Goal: Task Accomplishment & Management: Use online tool/utility

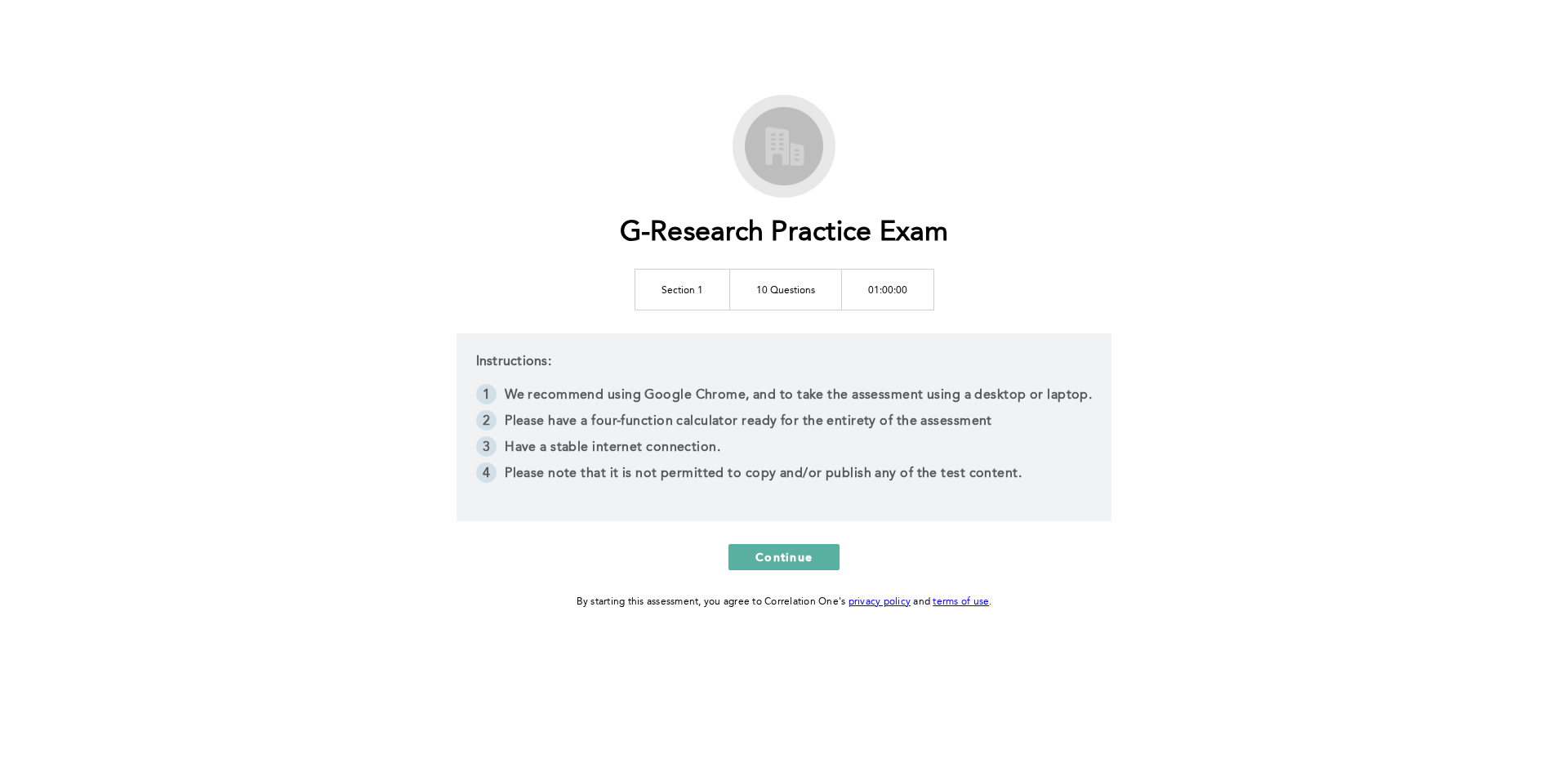
click at [401, 138] on div "G-Research Practice Exam Section 1 10 Questions 01:00:00 Instructions: We recom…" at bounding box center [784, 353] width 836 height 516
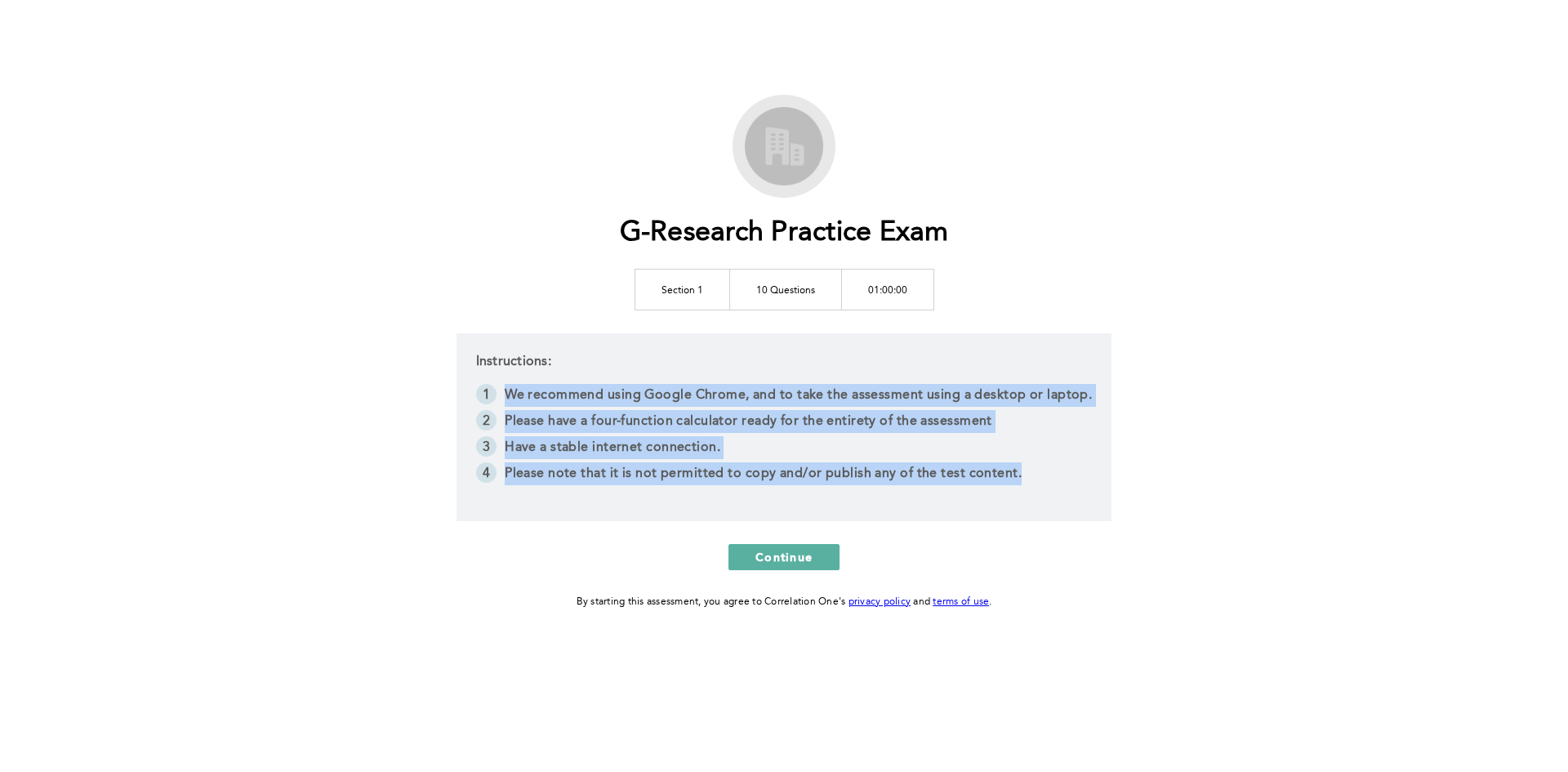
drag, startPoint x: 504, startPoint y: 386, endPoint x: 1043, endPoint y: 468, distance: 545.2
click at [1043, 468] on ol "We recommend using Google Chrome, and to take the assessment using a desktop or…" at bounding box center [784, 436] width 616 height 105
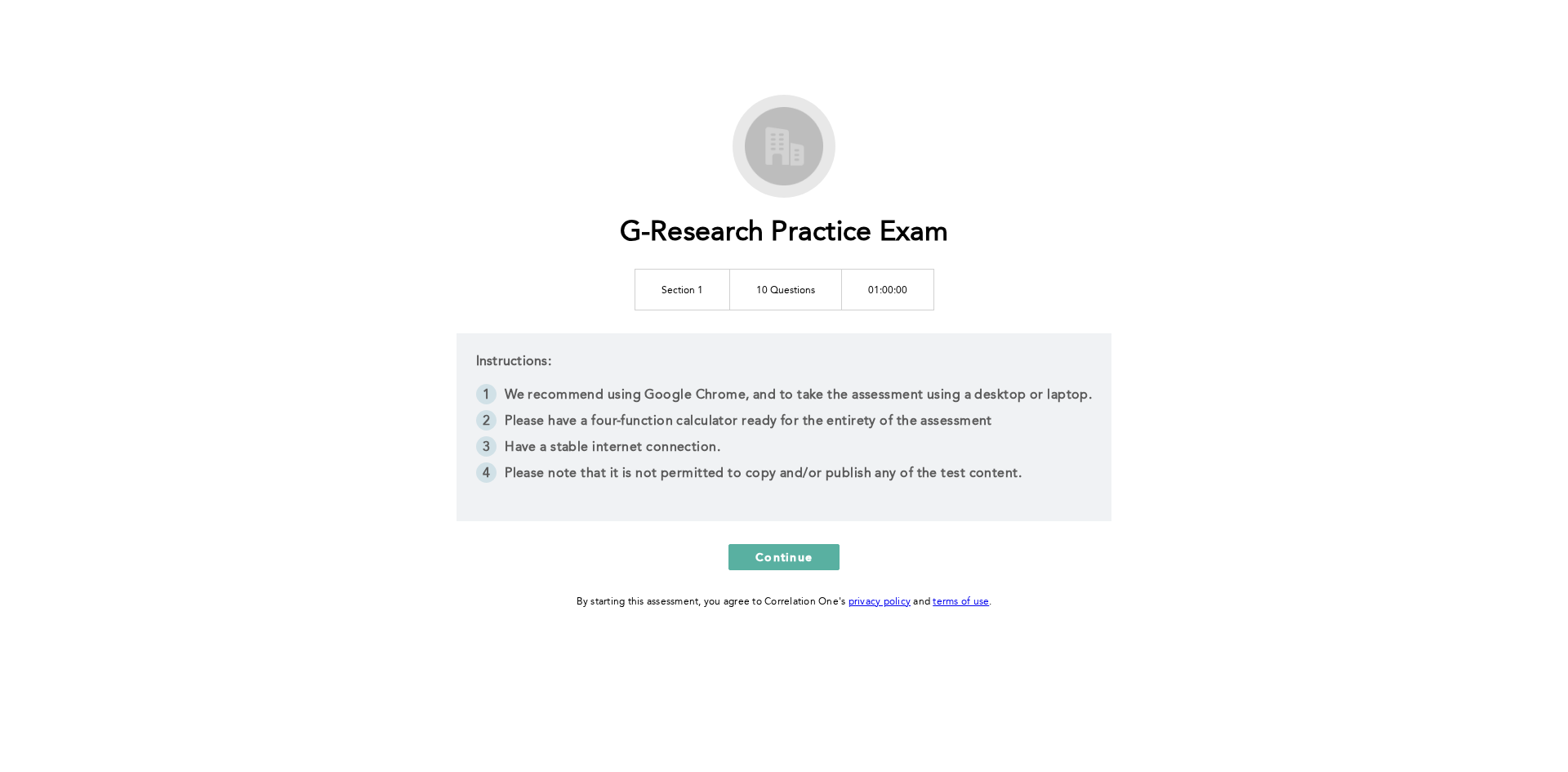
click at [437, 294] on div "G-Research Practice Exam Section 1 10 Questions 01:00:00 Instructions: We recom…" at bounding box center [784, 353] width 836 height 516
click at [782, 543] on button "Continue" at bounding box center [783, 556] width 111 height 26
